Goal: Information Seeking & Learning: Check status

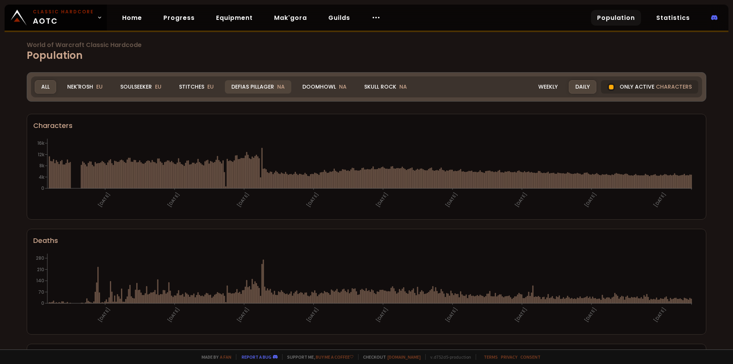
click at [261, 91] on div "Defias Pillager NA" at bounding box center [258, 86] width 66 height 13
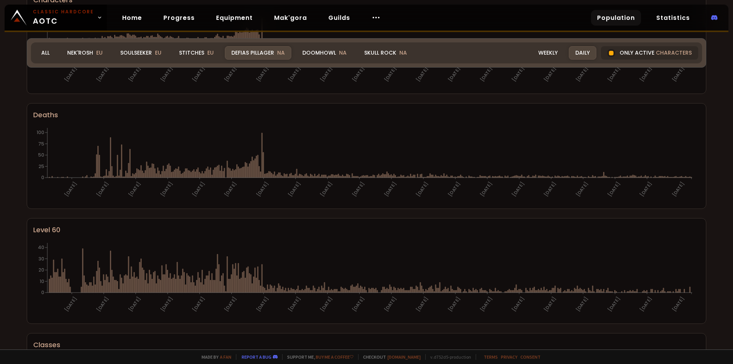
scroll to position [76, 0]
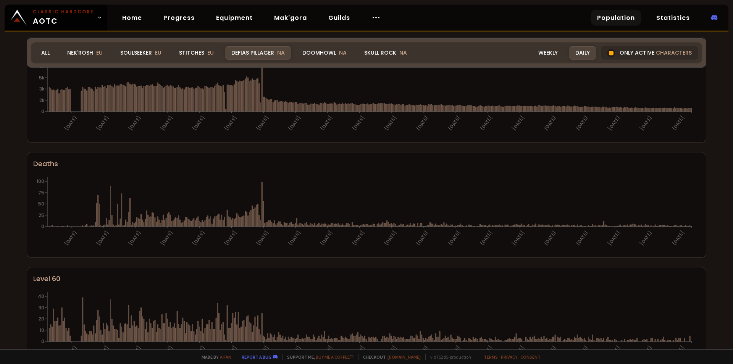
click at [3, 181] on div "World of Warcraft Classic Hardcode Population Realm Defias Pillager All Nek'Ros…" at bounding box center [366, 175] width 733 height 350
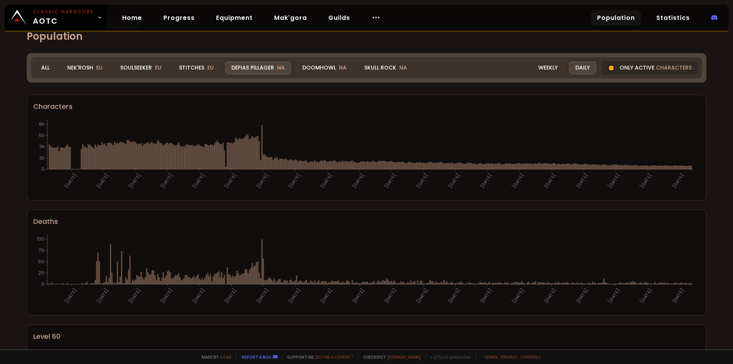
scroll to position [0, 0]
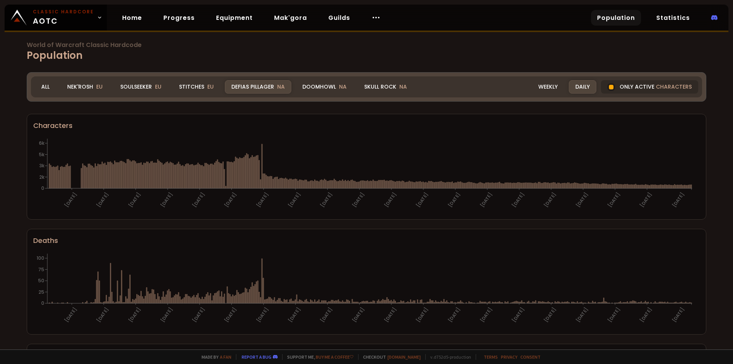
click at [0, 160] on div "World of Warcraft Classic Hardcode Population Realm Defias Pillager All Nek'Ros…" at bounding box center [366, 175] width 733 height 350
click at [62, 129] on div "Characters" at bounding box center [366, 125] width 667 height 10
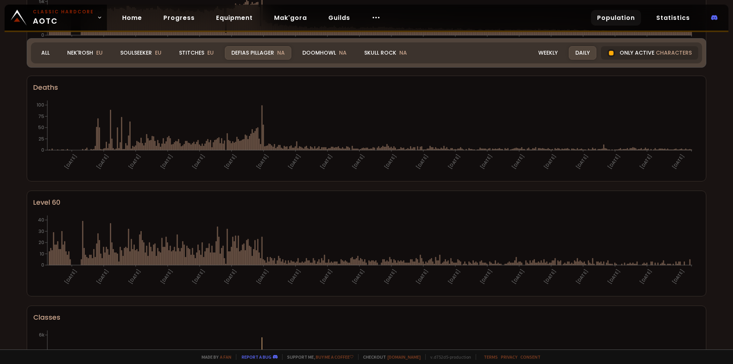
scroll to position [92, 0]
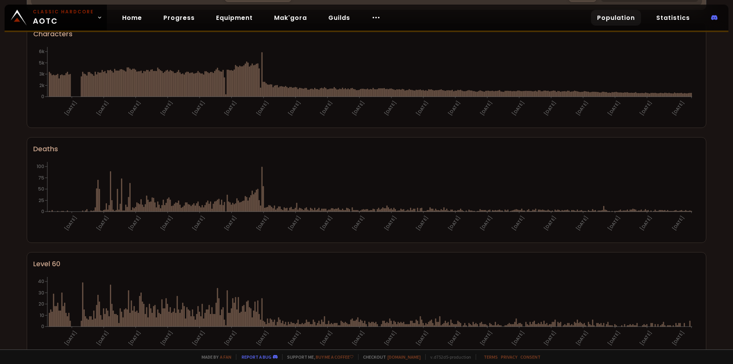
click at [631, 57] on div "World of Warcraft Classic Hardcode Population Realm Defias Pillager All Nek'Ros…" at bounding box center [366, 175] width 733 height 350
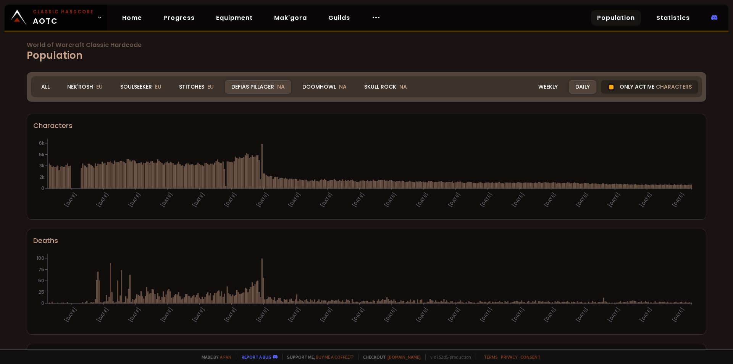
click at [633, 82] on div "Only active characters" at bounding box center [649, 86] width 97 height 13
click at [609, 86] on div at bounding box center [612, 87] width 8 height 8
